Goal: Task Accomplishment & Management: Complete application form

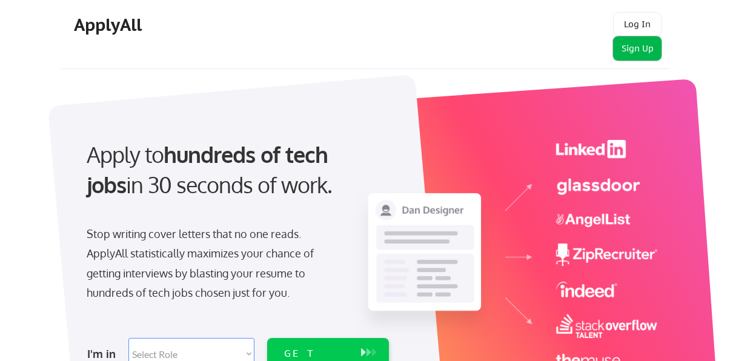
click at [633, 56] on button "Sign Up" at bounding box center [637, 48] width 48 height 24
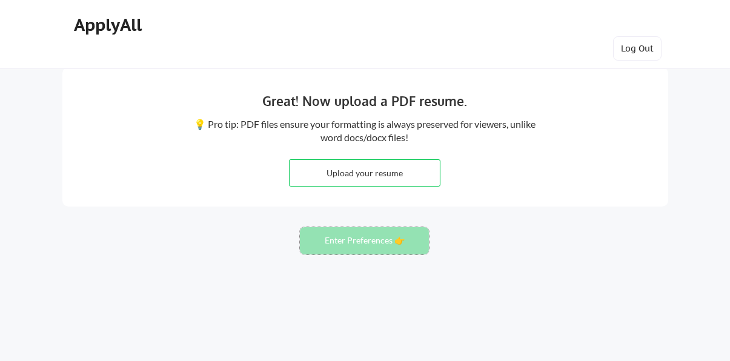
click at [372, 248] on button "Enter Preferences 👉" at bounding box center [364, 240] width 129 height 27
click at [371, 241] on button "Enter Preferences 👉" at bounding box center [364, 240] width 129 height 27
click at [373, 241] on button "Enter Preferences 👉" at bounding box center [364, 240] width 129 height 27
click at [361, 173] on input "file" at bounding box center [365, 173] width 151 height 26
click at [397, 245] on button "Enter Preferences 👉" at bounding box center [364, 240] width 129 height 27
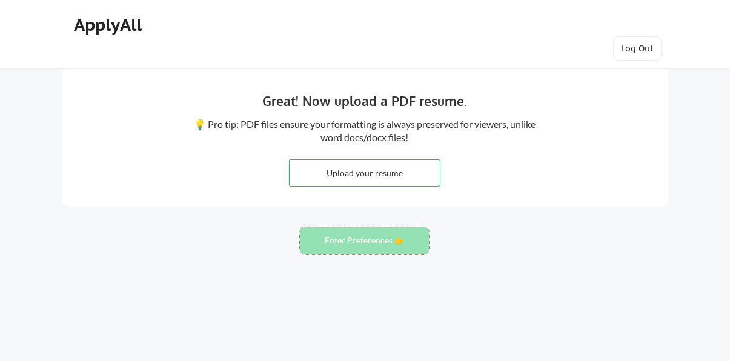
click at [358, 249] on button "Enter Preferences 👉" at bounding box center [364, 240] width 129 height 27
click at [402, 246] on button "Enter Preferences 👉" at bounding box center [364, 240] width 129 height 27
click at [648, 49] on button "Log Out" at bounding box center [637, 48] width 48 height 24
